Goal: Transaction & Acquisition: Book appointment/travel/reservation

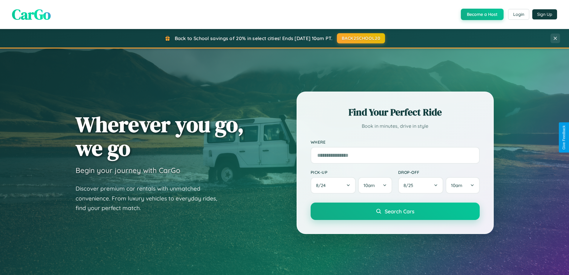
scroll to position [411, 0]
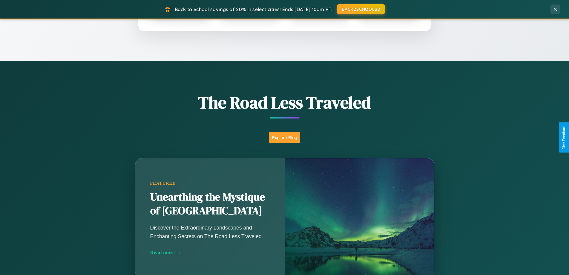
click at [285, 137] on button "Explore Blog" at bounding box center [284, 137] width 31 height 11
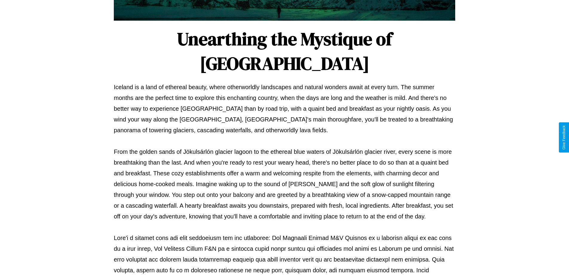
scroll to position [193, 0]
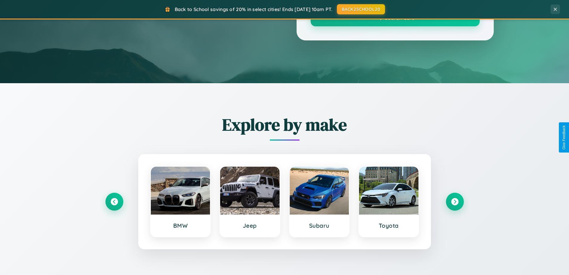
scroll to position [411, 0]
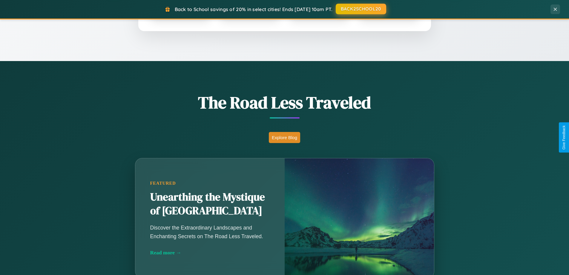
click at [361, 9] on button "BACK2SCHOOL20" at bounding box center [361, 9] width 51 height 11
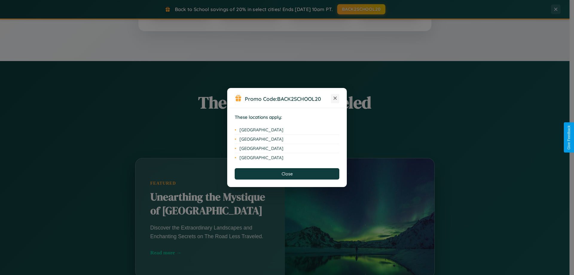
click at [335, 98] on icon at bounding box center [335, 98] width 3 height 3
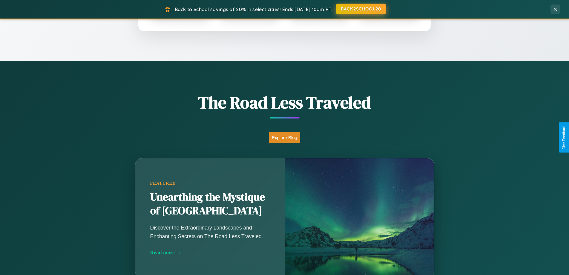
click at [361, 9] on button "BACK2SCHOOL20" at bounding box center [361, 9] width 51 height 11
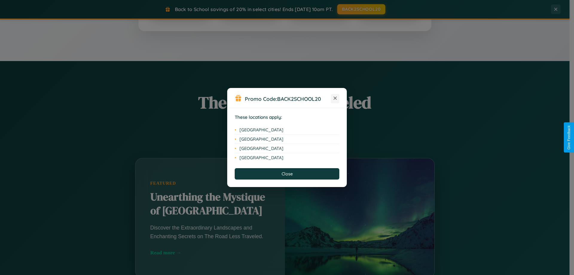
click at [335, 98] on icon at bounding box center [335, 98] width 3 height 3
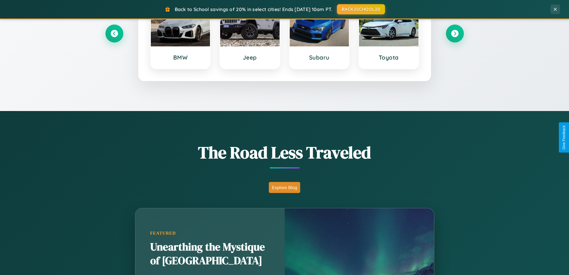
scroll to position [18, 0]
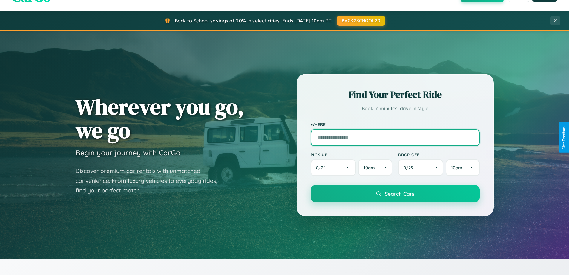
click at [395, 137] on input "text" at bounding box center [395, 137] width 169 height 17
type input "*********"
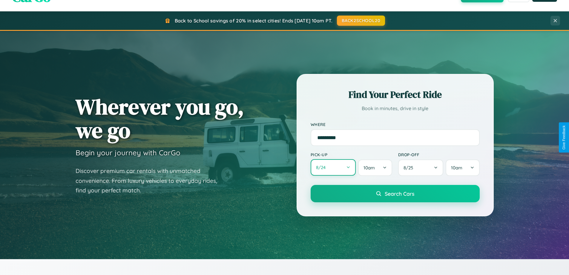
click at [333, 167] on button "8 / 24" at bounding box center [333, 167] width 45 height 16
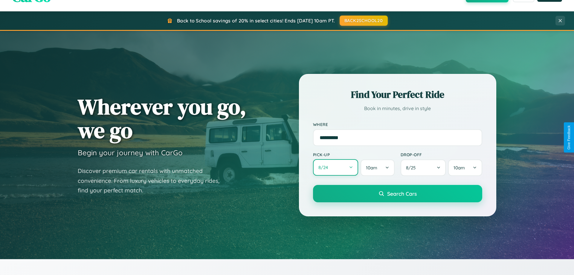
select select "*"
select select "****"
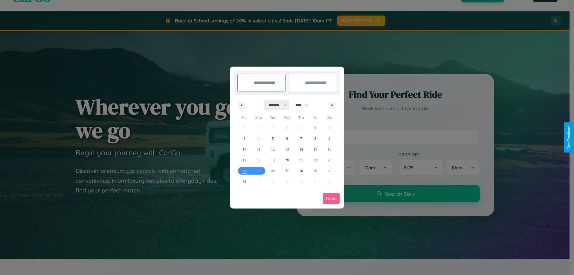
drag, startPoint x: 275, startPoint y: 105, endPoint x: 287, endPoint y: 120, distance: 19.1
click at [275, 105] on select "******* ******** ***** ***** *** **** **** ****** ********* ******* ******** **…" at bounding box center [276, 105] width 25 height 10
select select "*"
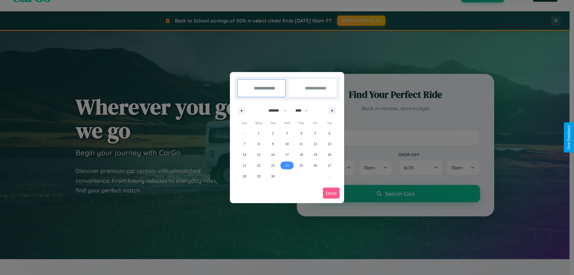
click at [287, 165] on span "24" at bounding box center [287, 165] width 4 height 11
type input "**********"
click at [259, 176] on span "29" at bounding box center [259, 176] width 4 height 11
type input "**********"
click at [331, 193] on button "Done" at bounding box center [331, 192] width 17 height 11
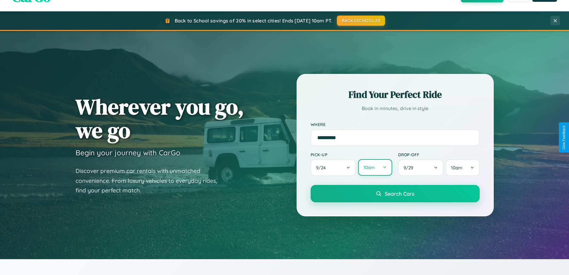
click at [375, 167] on button "10am" at bounding box center [375, 167] width 34 height 16
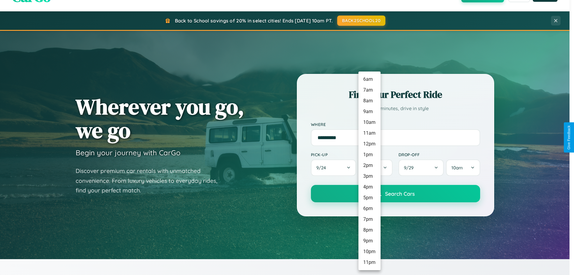
click at [369, 176] on li "3pm" at bounding box center [369, 176] width 22 height 11
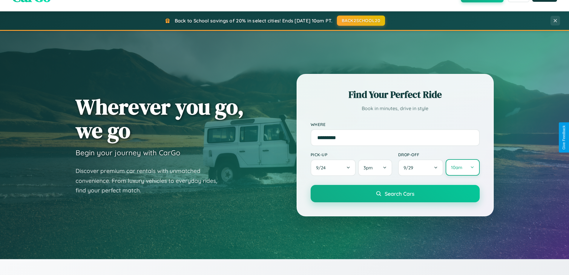
click at [463, 168] on button "10am" at bounding box center [463, 167] width 34 height 16
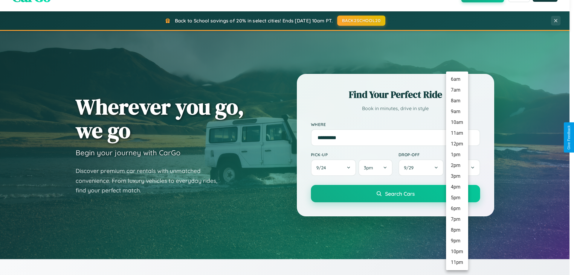
click at [457, 241] on li "9pm" at bounding box center [457, 240] width 22 height 11
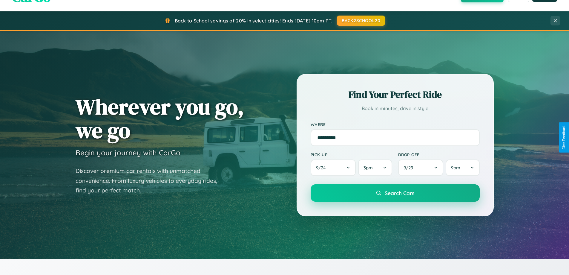
click at [395, 193] on span "Search Cars" at bounding box center [400, 192] width 30 height 7
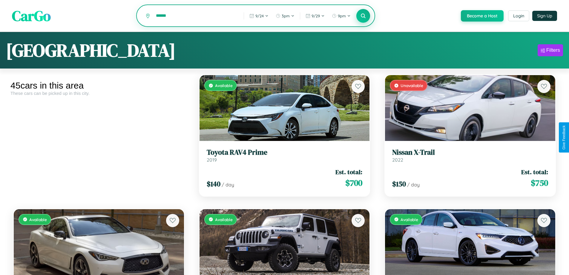
type input "******"
click at [363, 16] on icon at bounding box center [364, 16] width 6 height 6
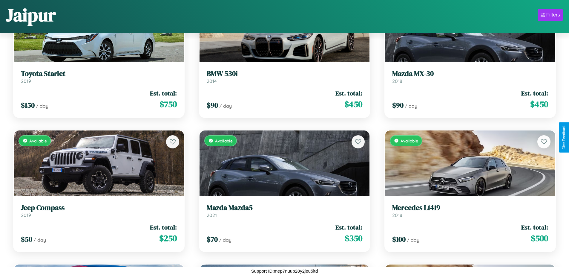
scroll to position [1021, 0]
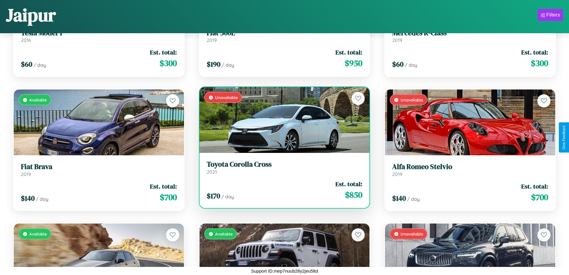
click at [282, 168] on h3 "Toyota Corolla Cross" at bounding box center [285, 164] width 156 height 9
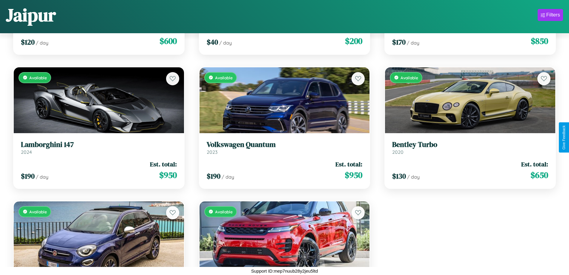
scroll to position [1385, 0]
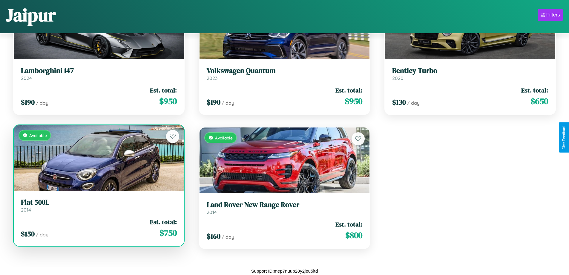
click at [98, 205] on h3 "Fiat 500L" at bounding box center [99, 202] width 156 height 9
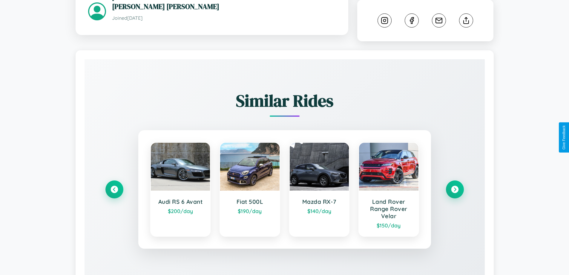
scroll to position [340, 0]
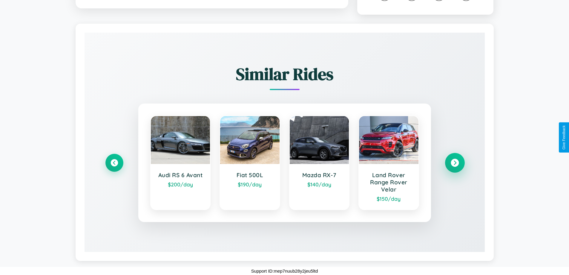
click at [455, 163] on icon at bounding box center [455, 163] width 8 height 8
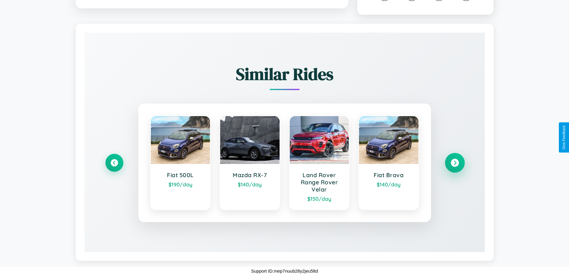
click at [455, 163] on icon at bounding box center [455, 163] width 8 height 8
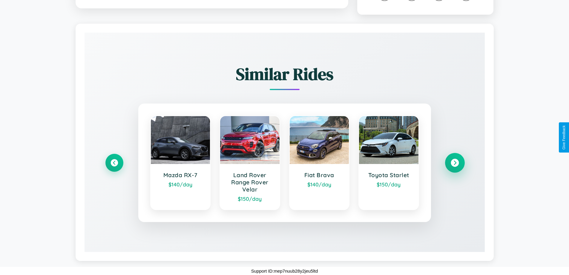
click at [455, 163] on icon at bounding box center [455, 163] width 8 height 8
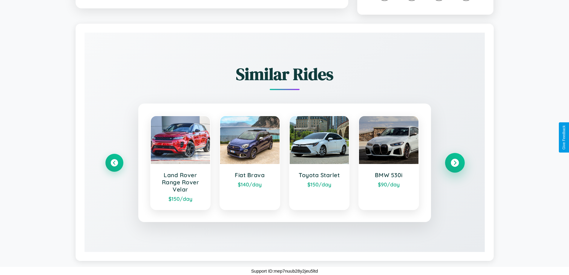
click at [455, 163] on icon at bounding box center [455, 163] width 8 height 8
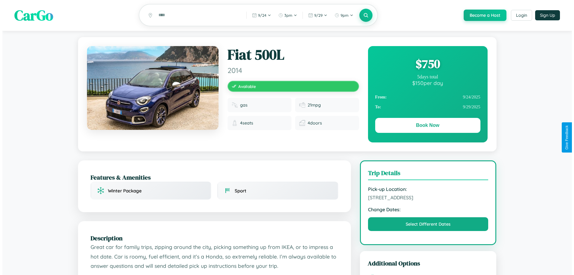
scroll to position [0, 0]
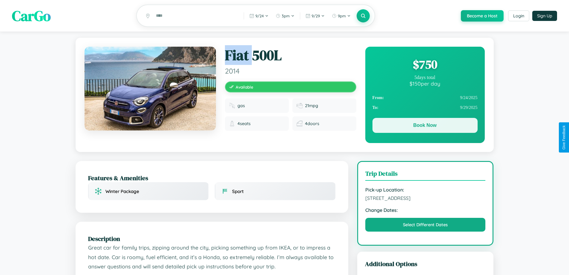
click at [425, 126] on button "Book Now" at bounding box center [425, 125] width 105 height 15
